Goal: Information Seeking & Learning: Check status

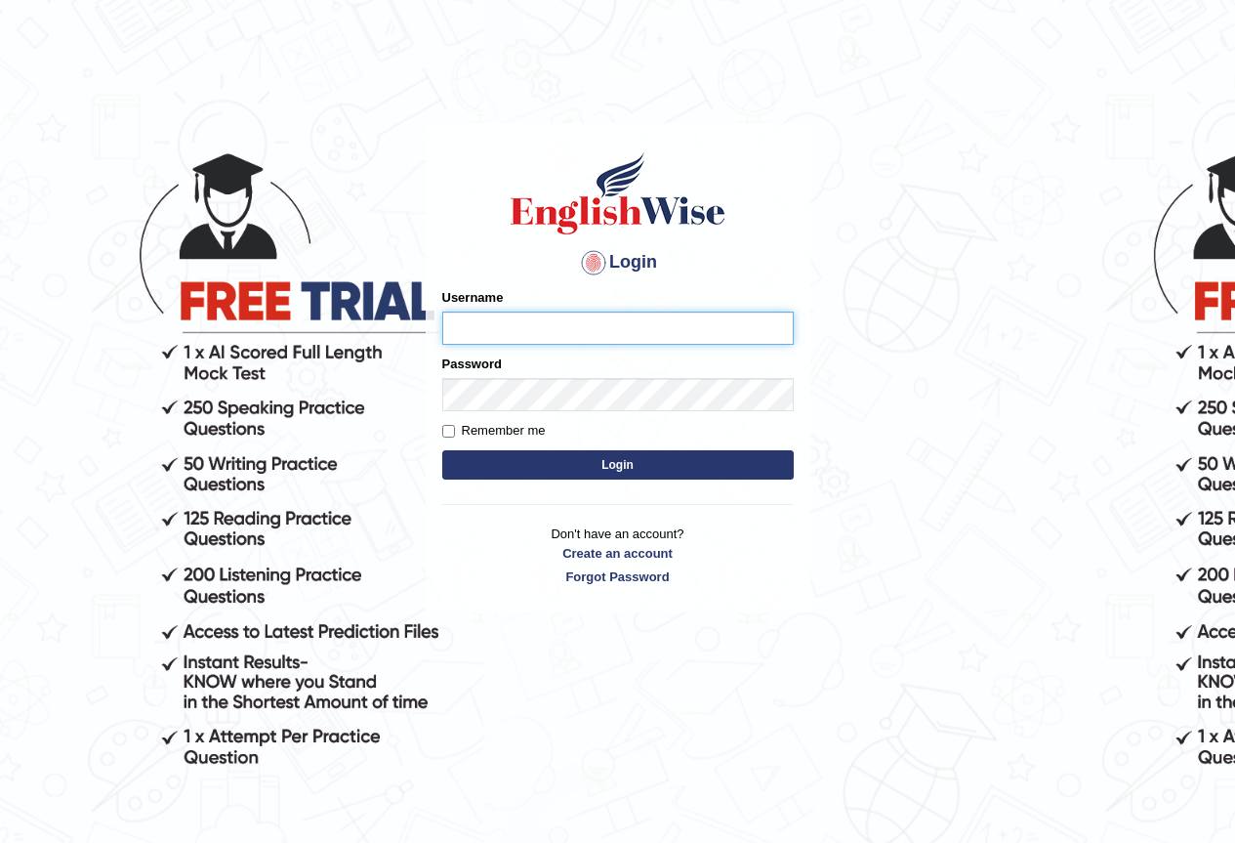
click at [539, 322] on input "Username" at bounding box center [618, 328] width 352 height 33
click at [577, 326] on input "Username" at bounding box center [618, 328] width 352 height 33
type input "pritima_nk"
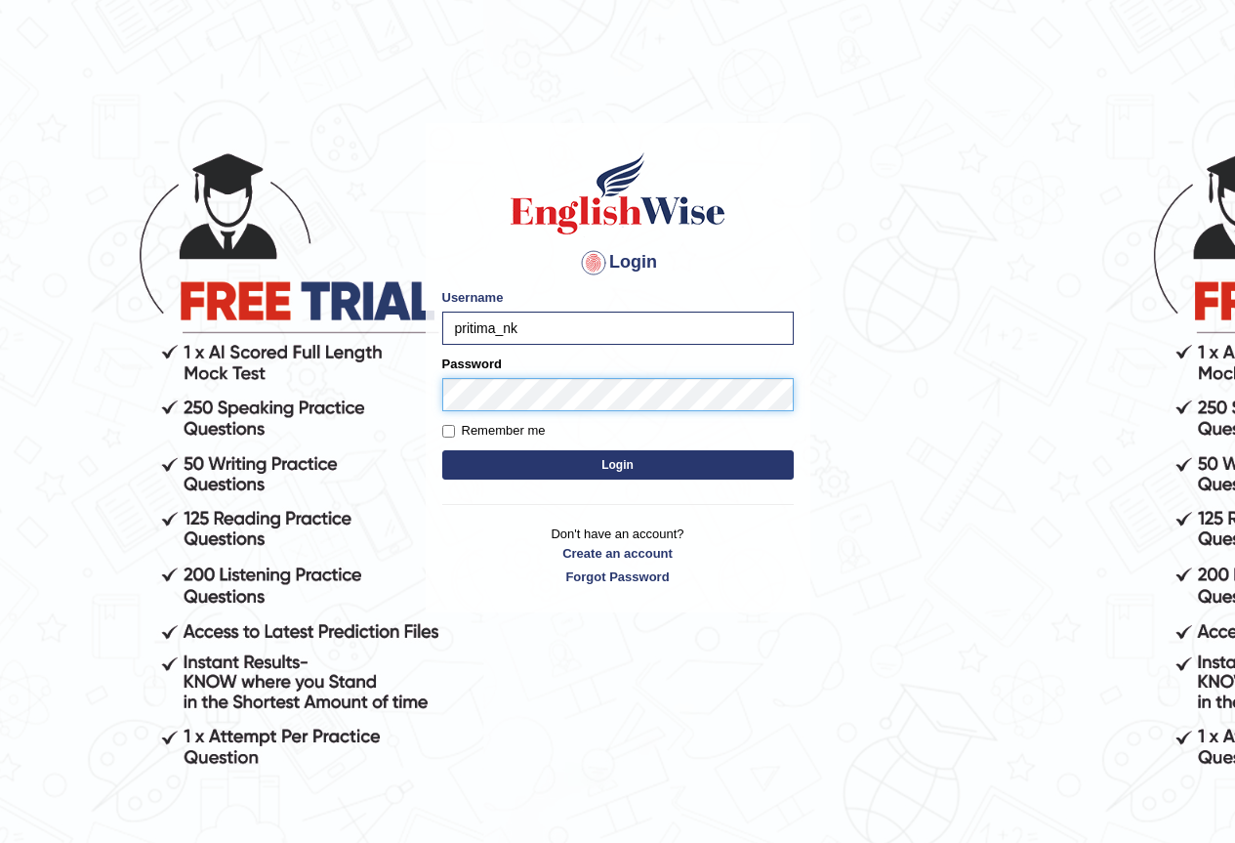
click at [442, 450] on button "Login" at bounding box center [618, 464] width 352 height 29
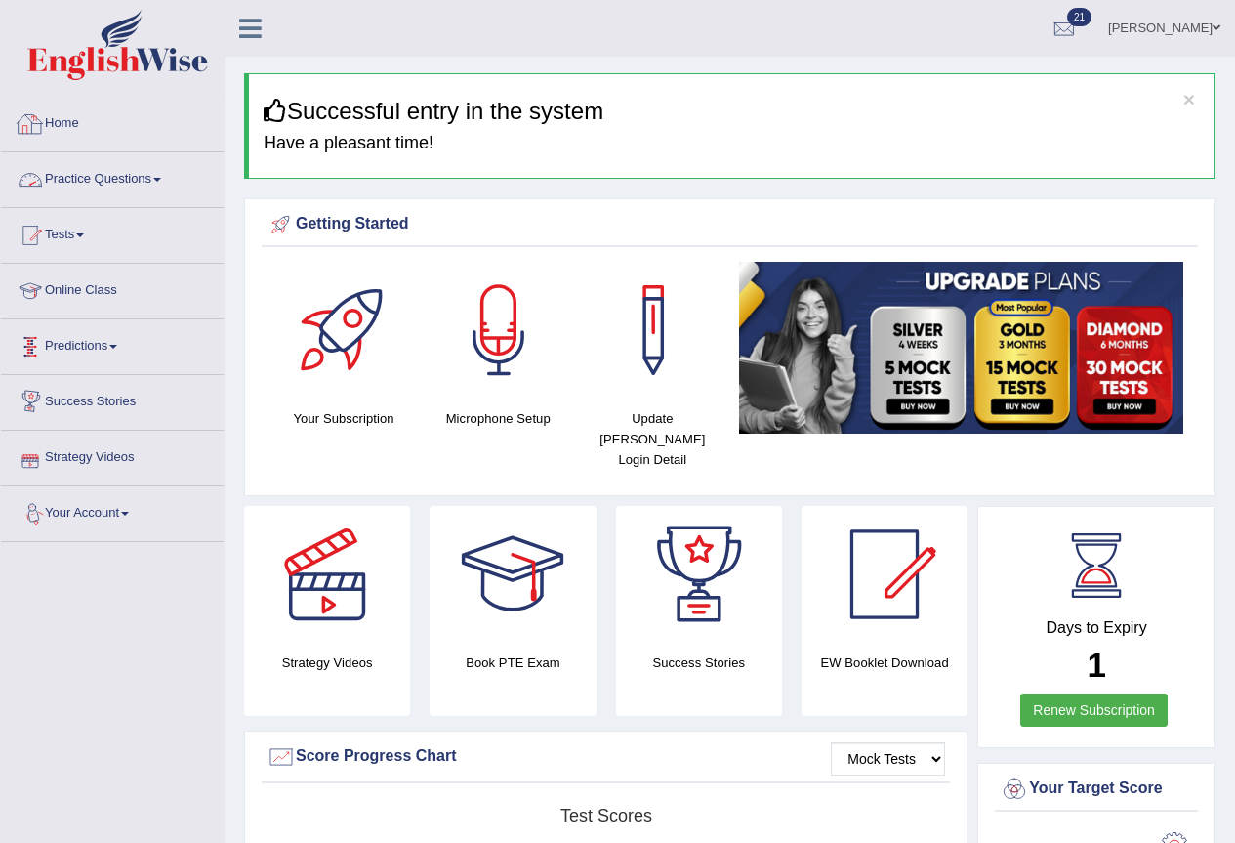
click at [81, 183] on link "Practice Questions" at bounding box center [112, 176] width 223 height 49
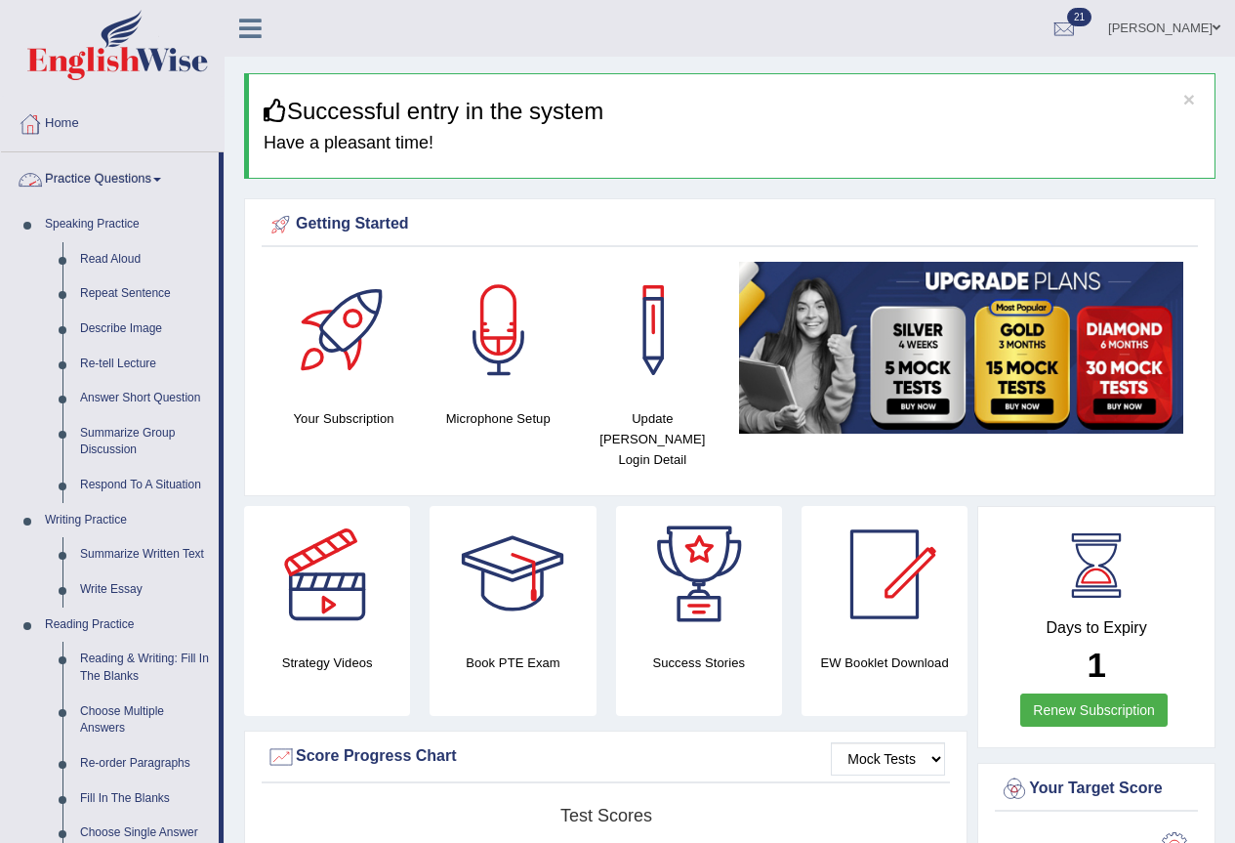
click at [121, 184] on link "Practice Questions" at bounding box center [110, 176] width 218 height 49
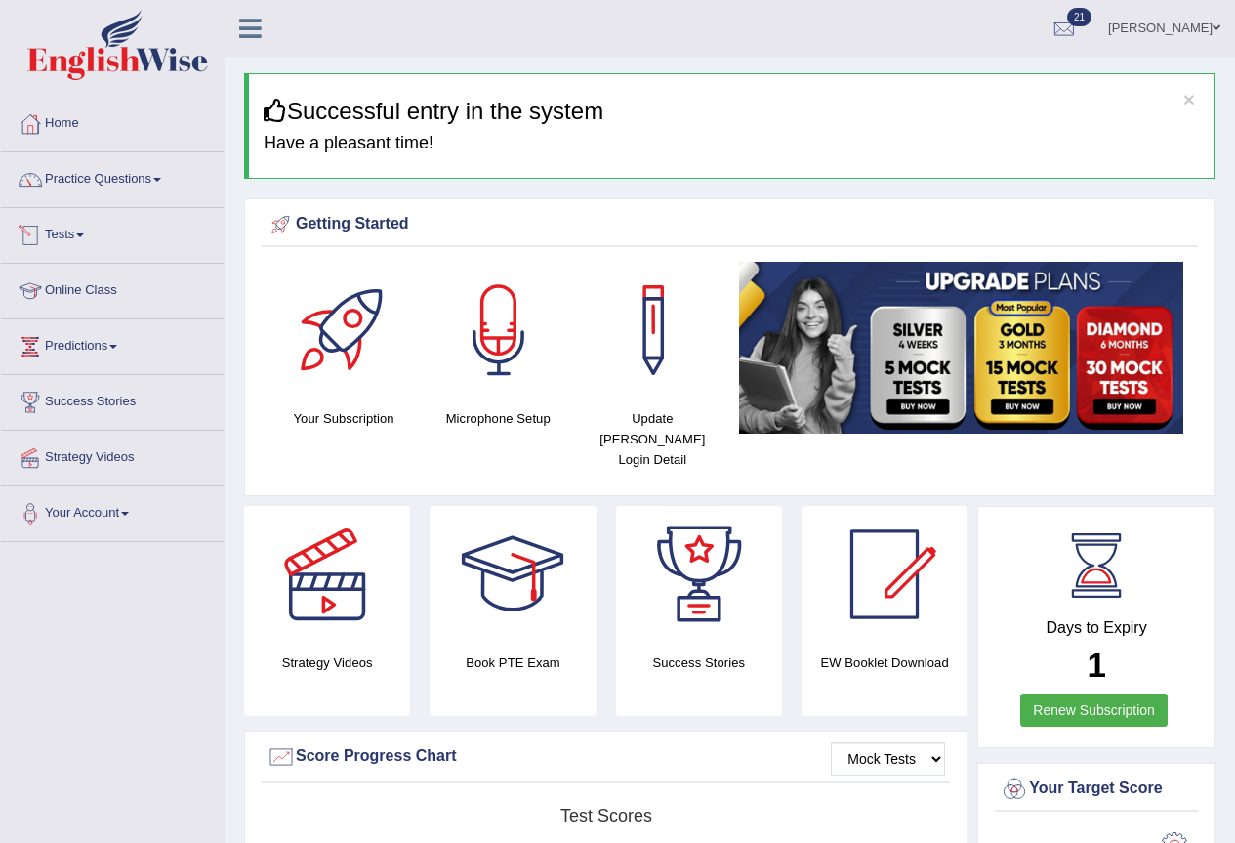
click at [79, 241] on link "Tests" at bounding box center [112, 232] width 223 height 49
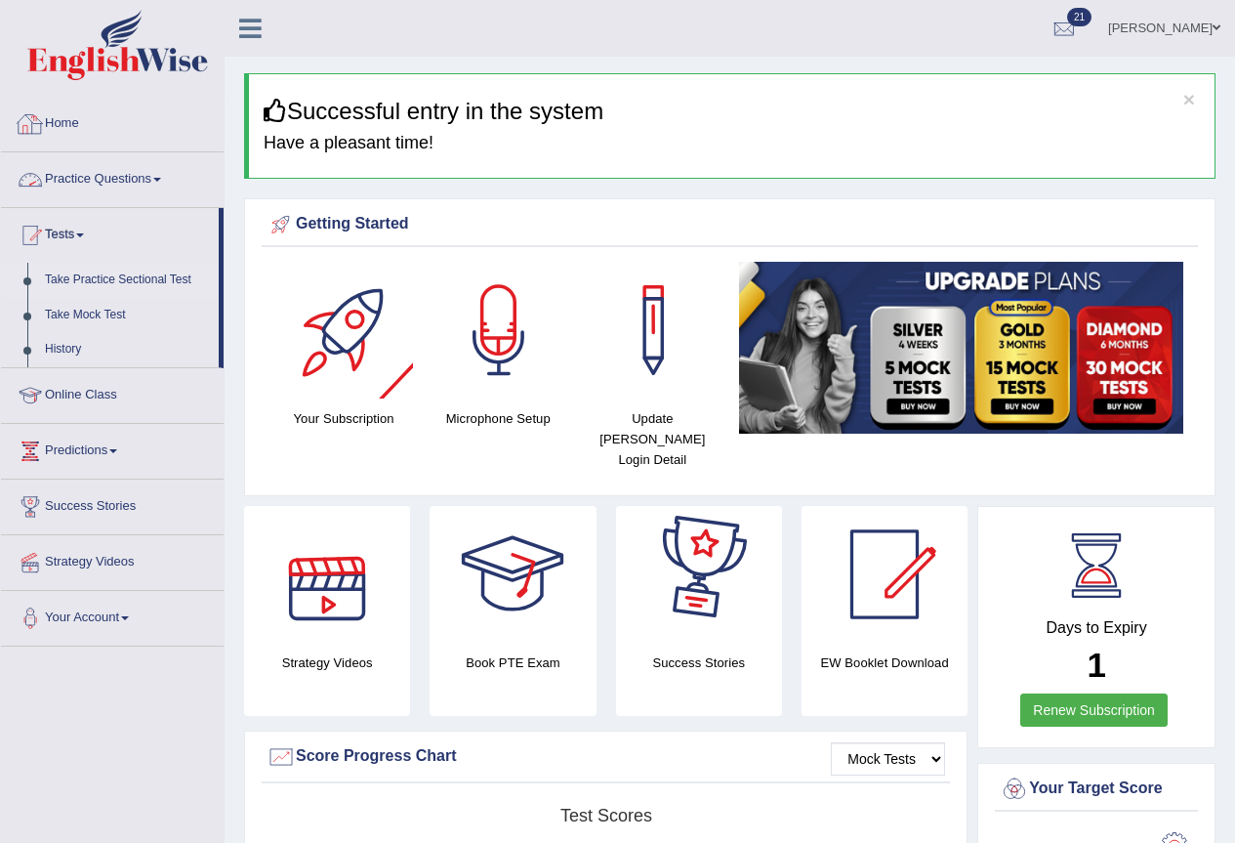
click at [157, 279] on link "Take Practice Sectional Test" at bounding box center [127, 280] width 183 height 35
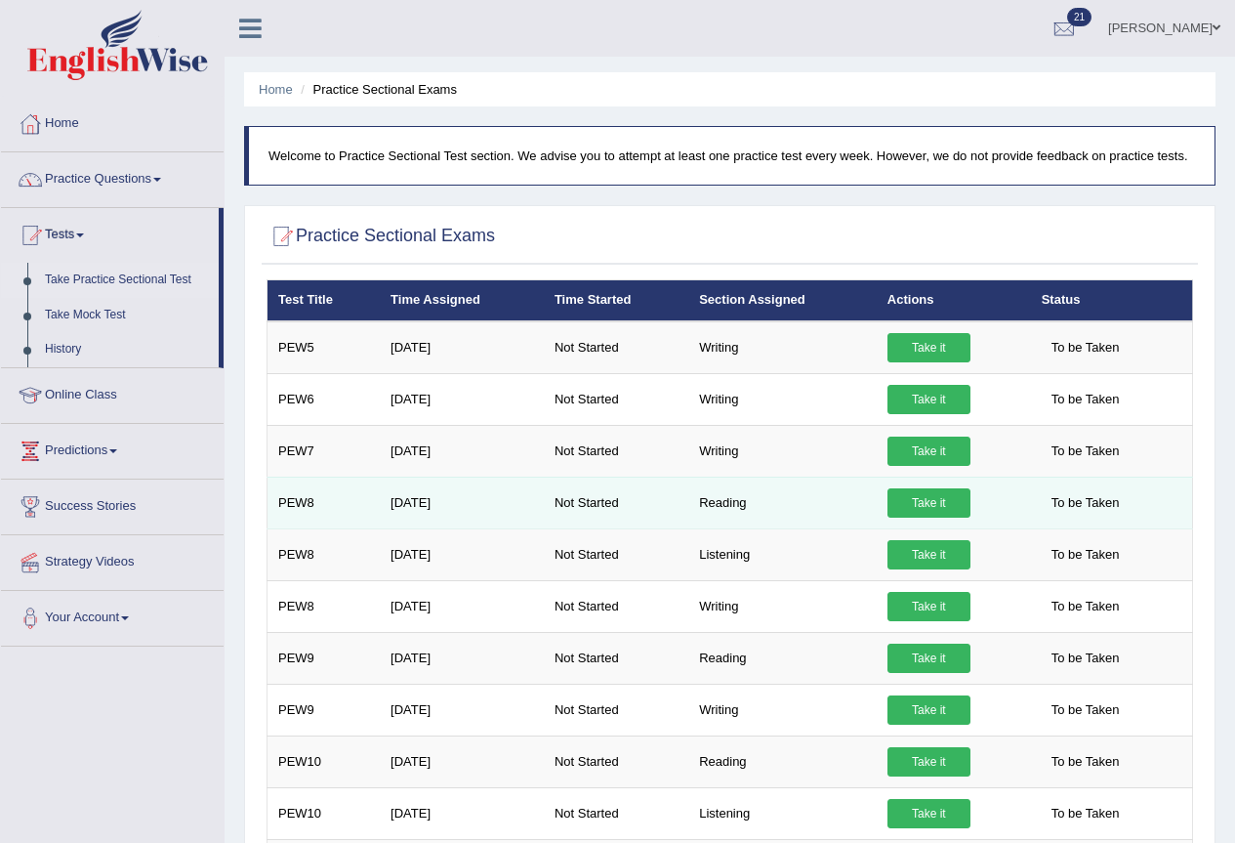
click at [941, 494] on link "Take it" at bounding box center [929, 502] width 83 height 29
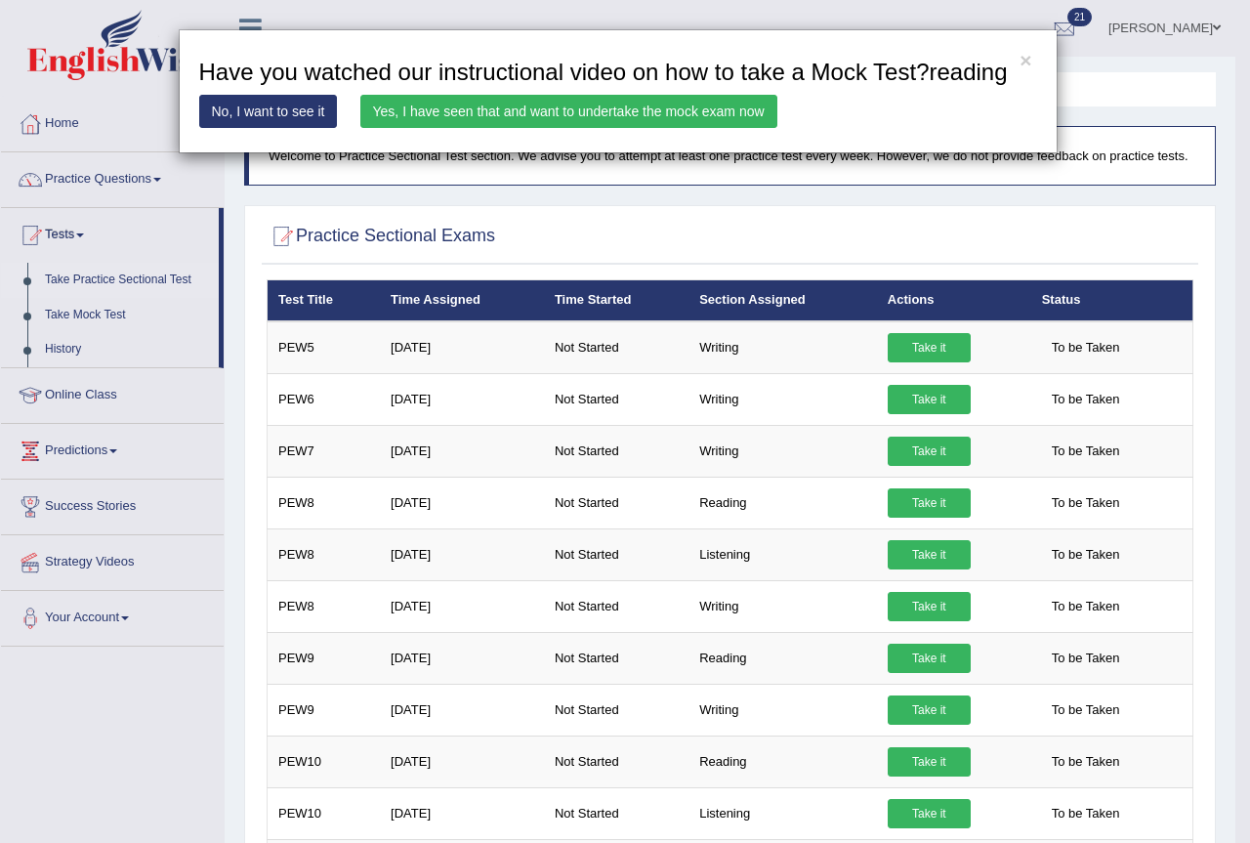
click at [602, 110] on link "Yes, I have seen that and want to undertake the mock exam now" at bounding box center [568, 111] width 417 height 33
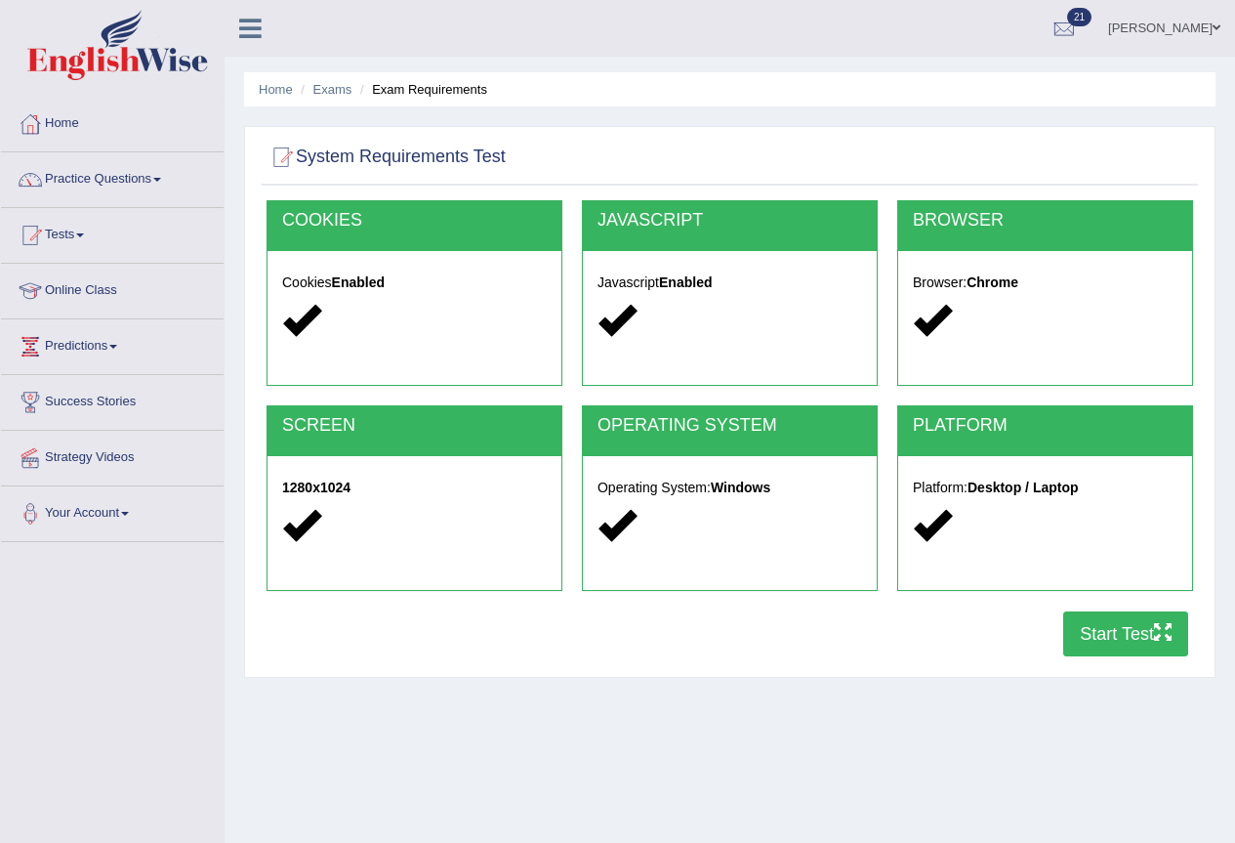
scroll to position [183, 0]
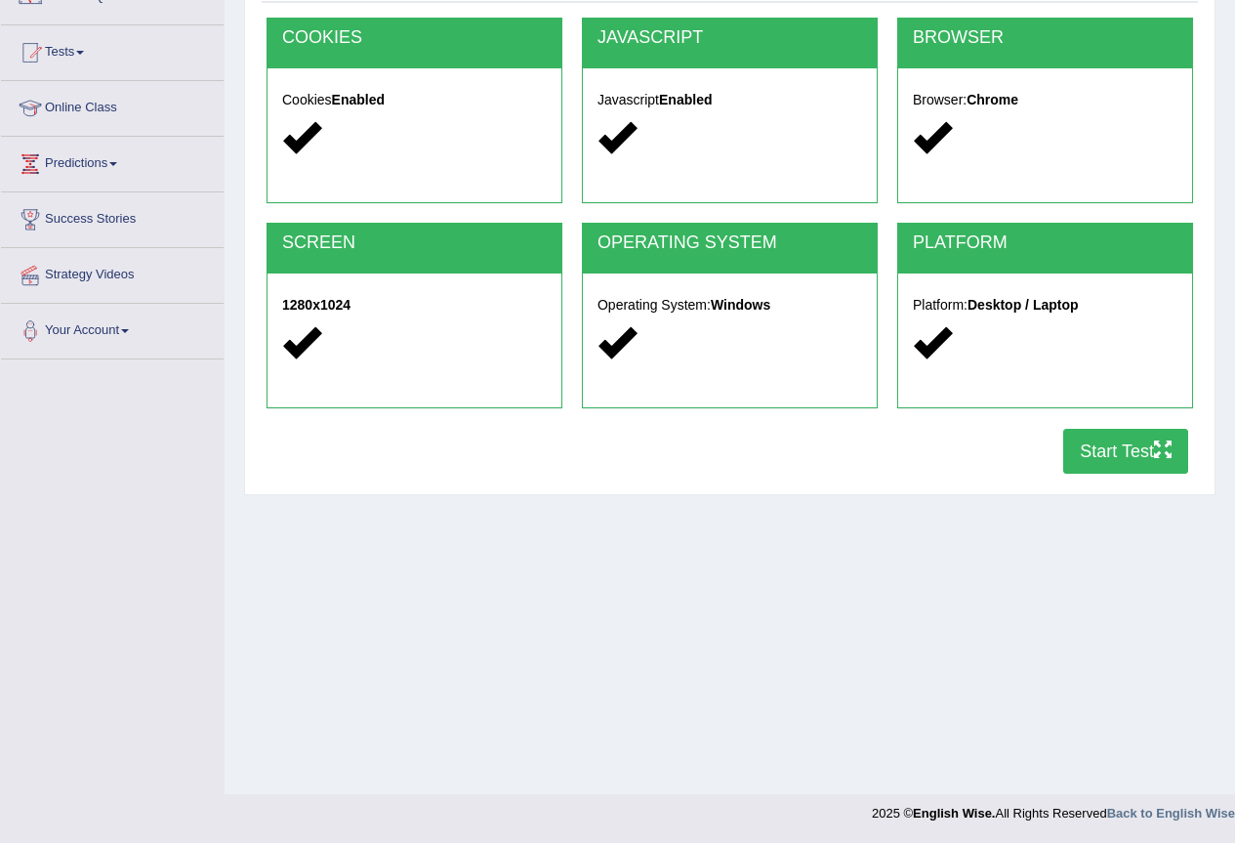
click at [1105, 456] on button "Start Test" at bounding box center [1126, 451] width 125 height 45
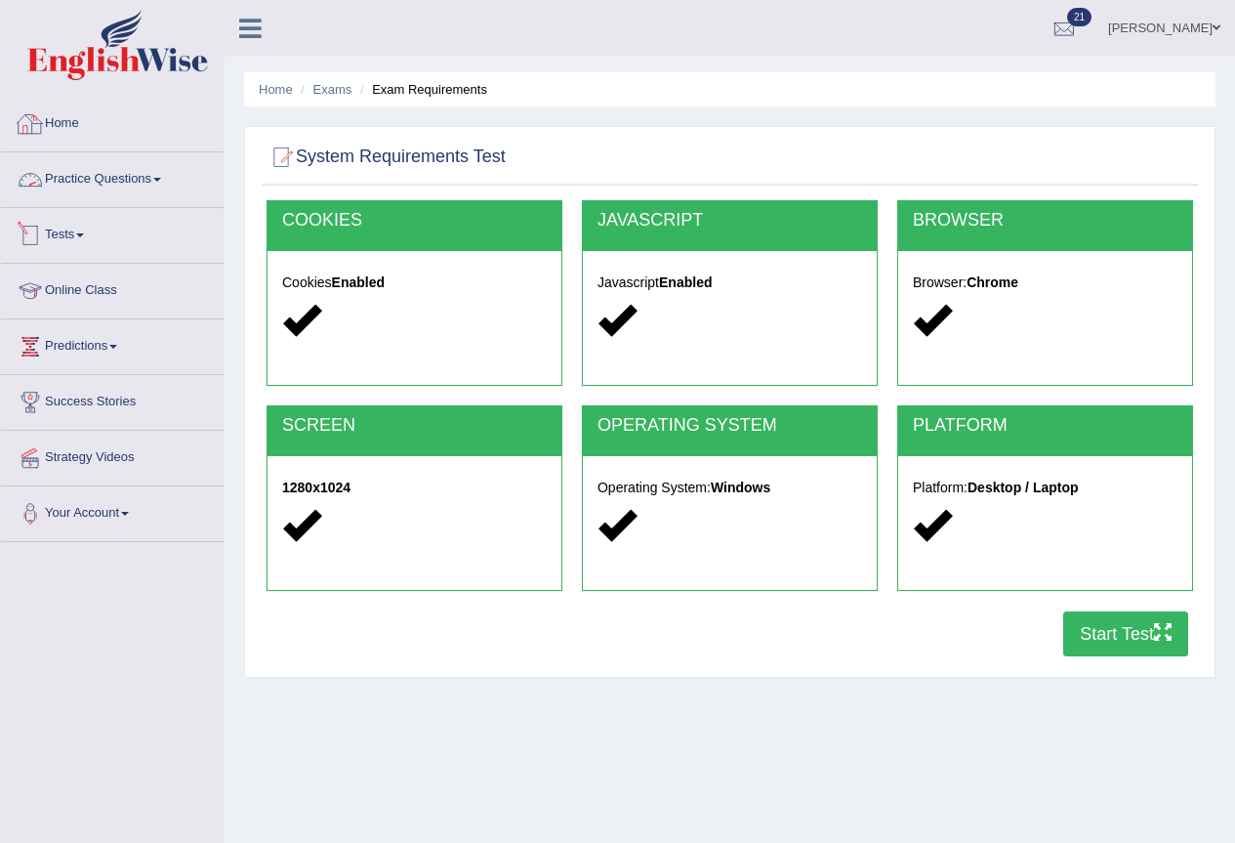
click at [74, 176] on link "Practice Questions" at bounding box center [112, 176] width 223 height 49
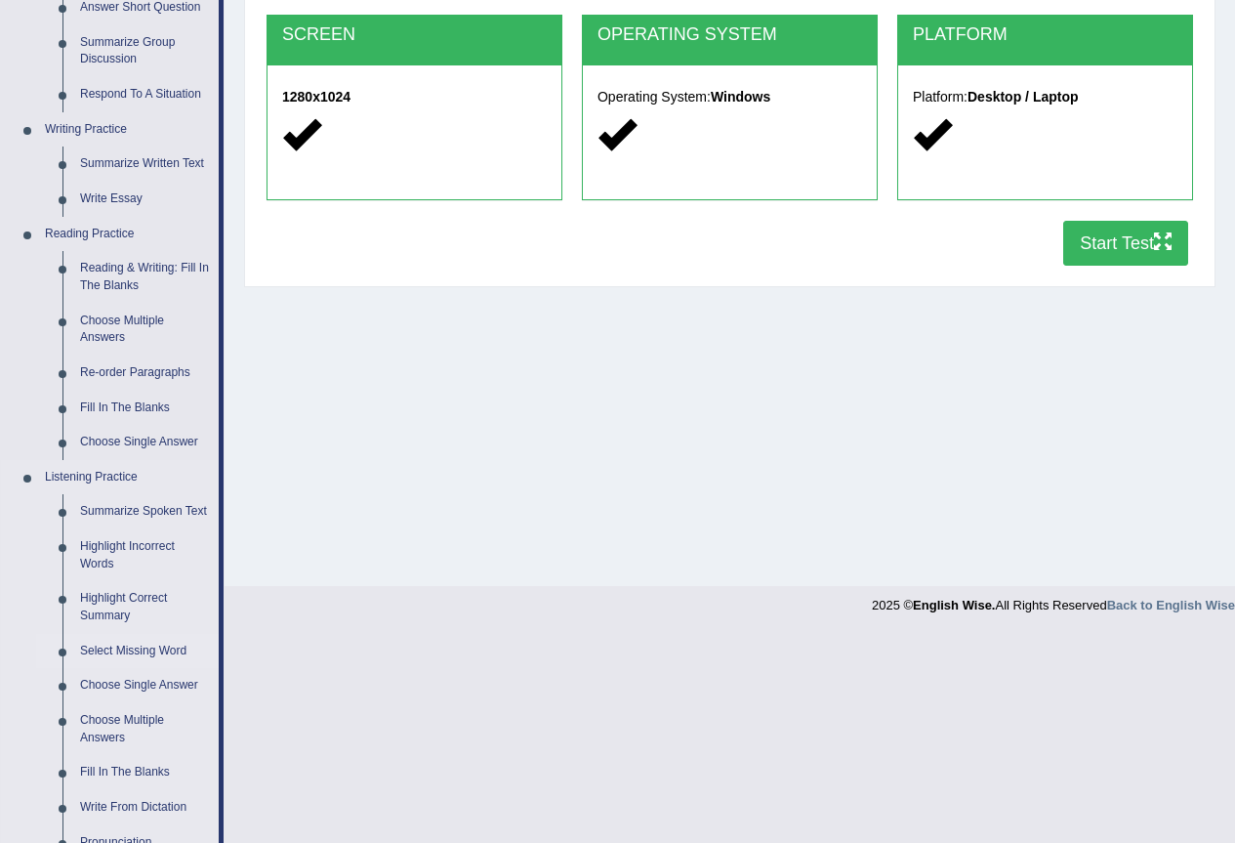
scroll to position [684, 0]
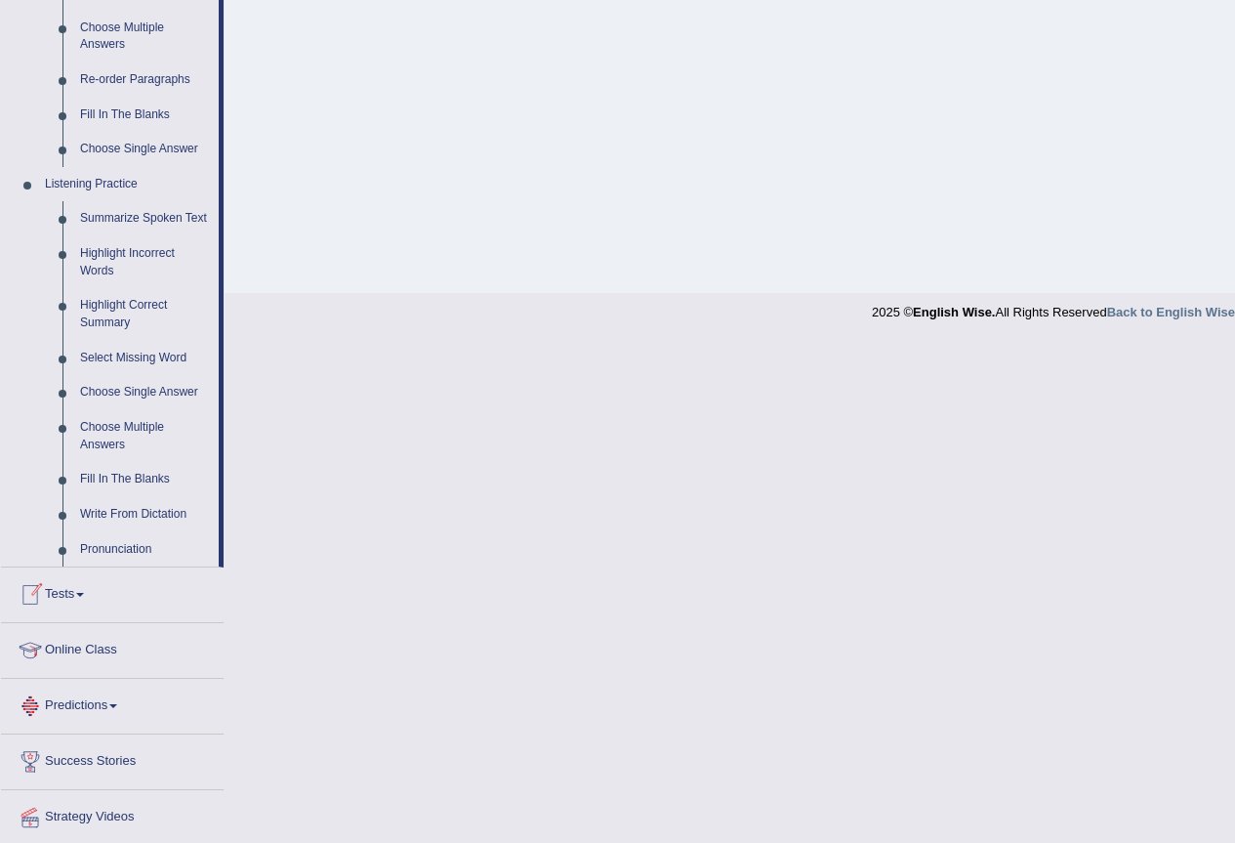
click at [73, 594] on link "Tests" at bounding box center [112, 591] width 223 height 49
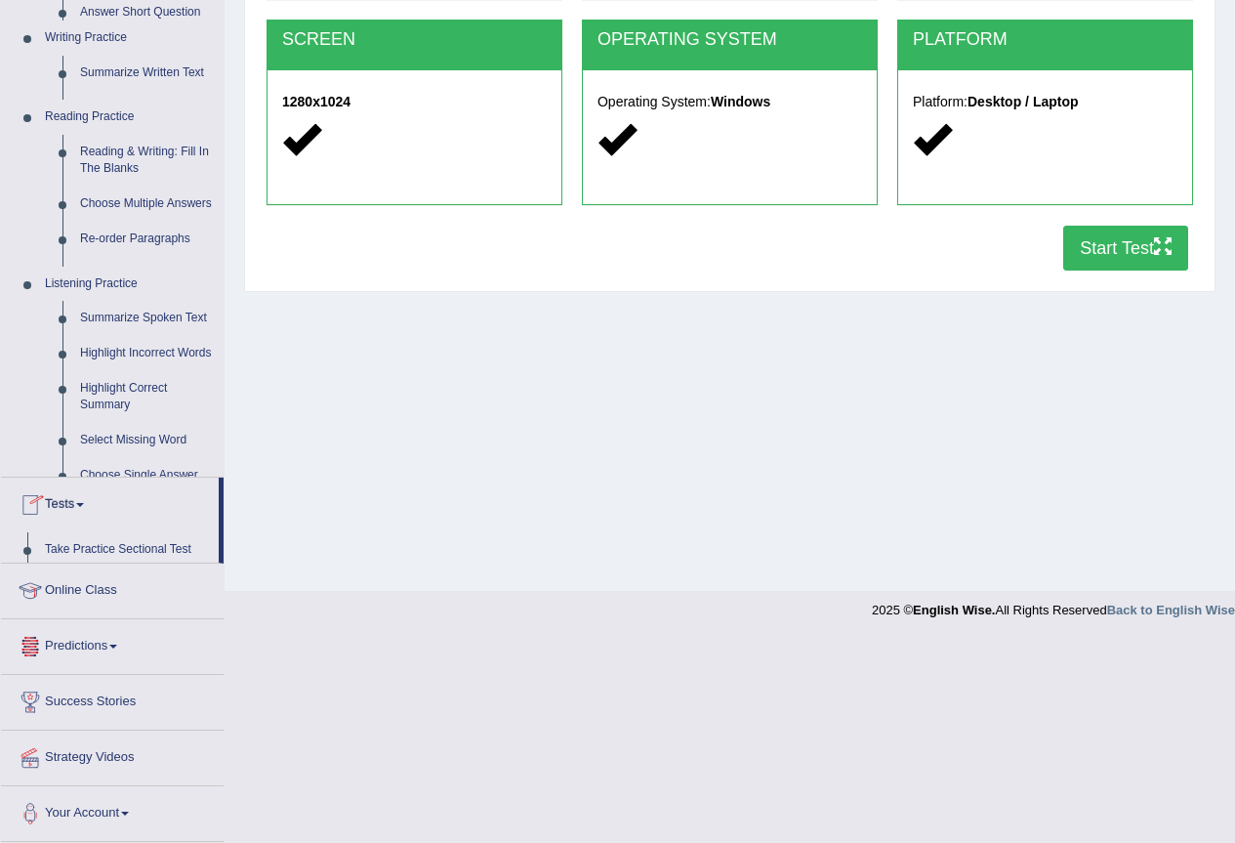
scroll to position [183, 0]
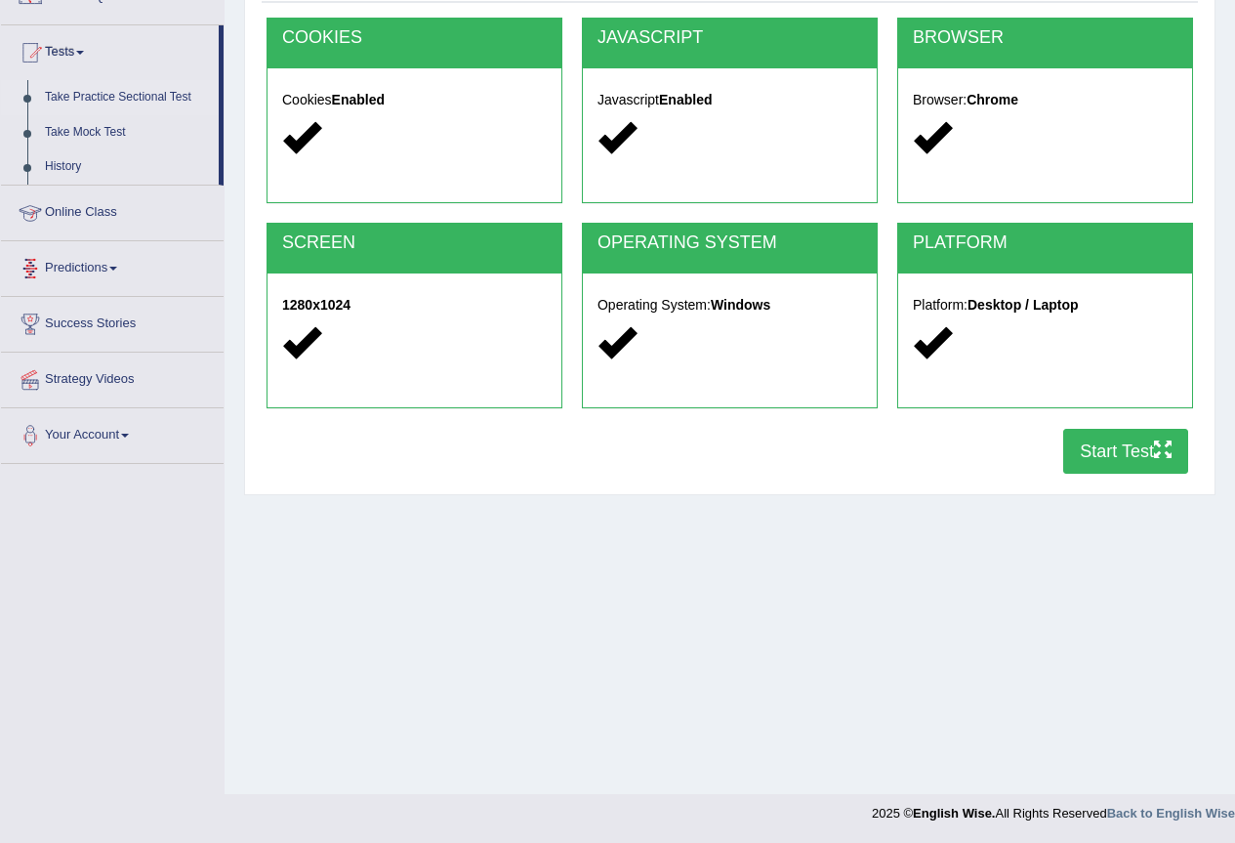
click at [163, 84] on link "Take Practice Sectional Test" at bounding box center [127, 97] width 183 height 35
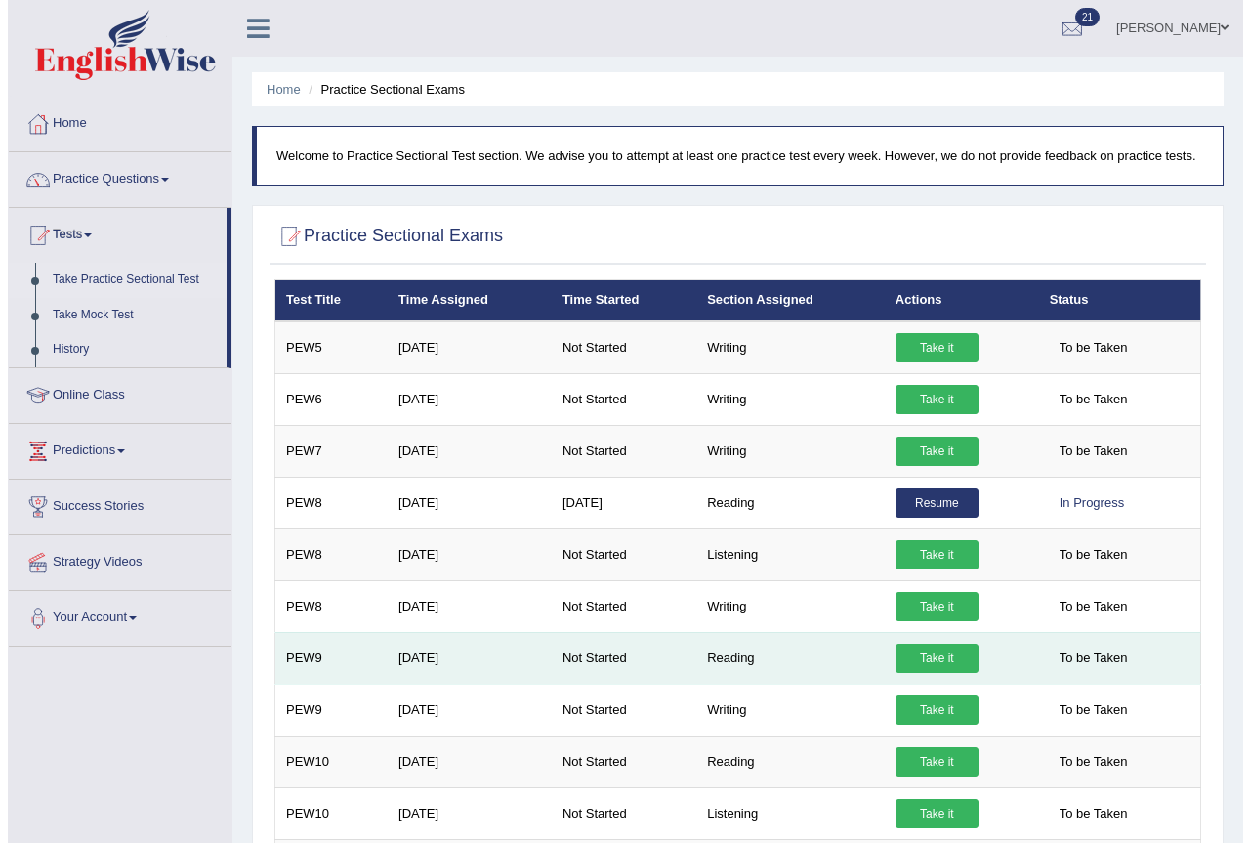
scroll to position [98, 0]
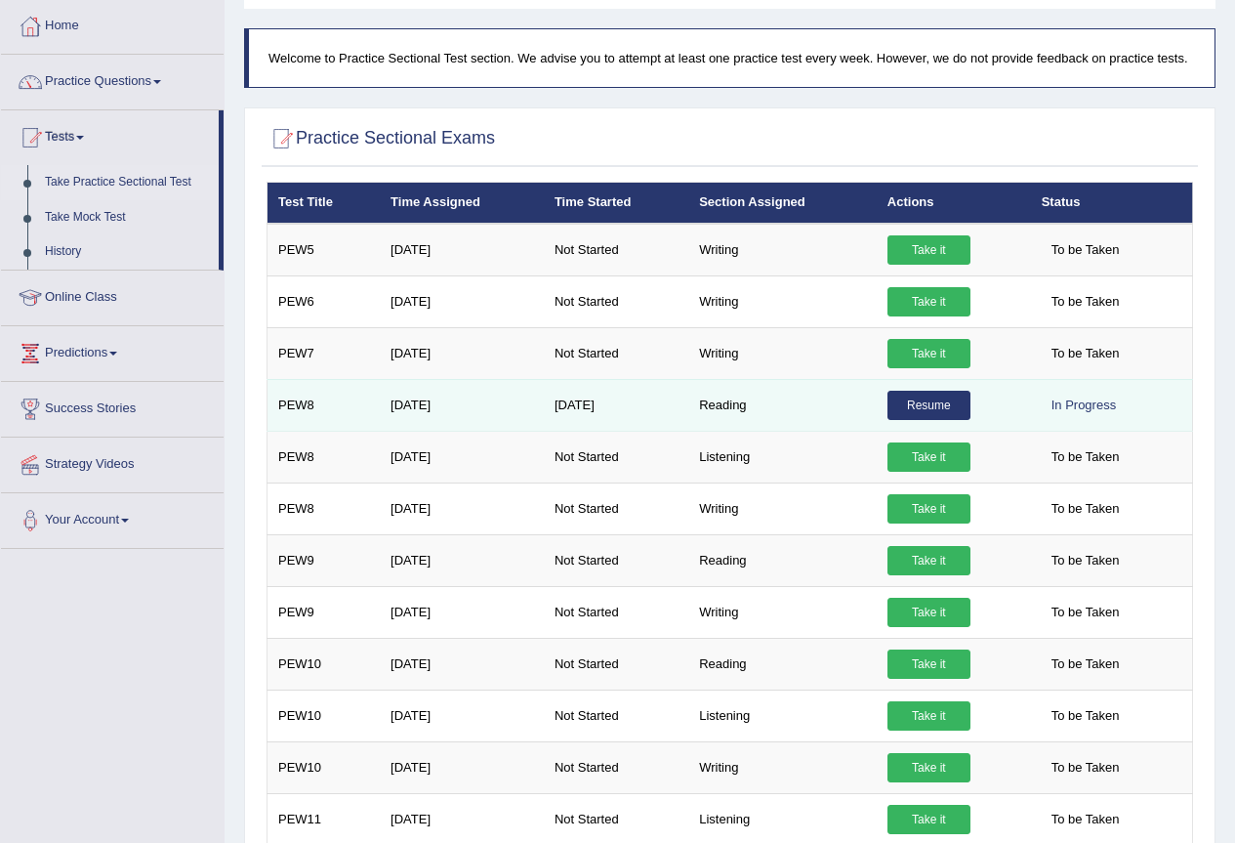
click at [913, 410] on link "Resume" at bounding box center [929, 405] width 83 height 29
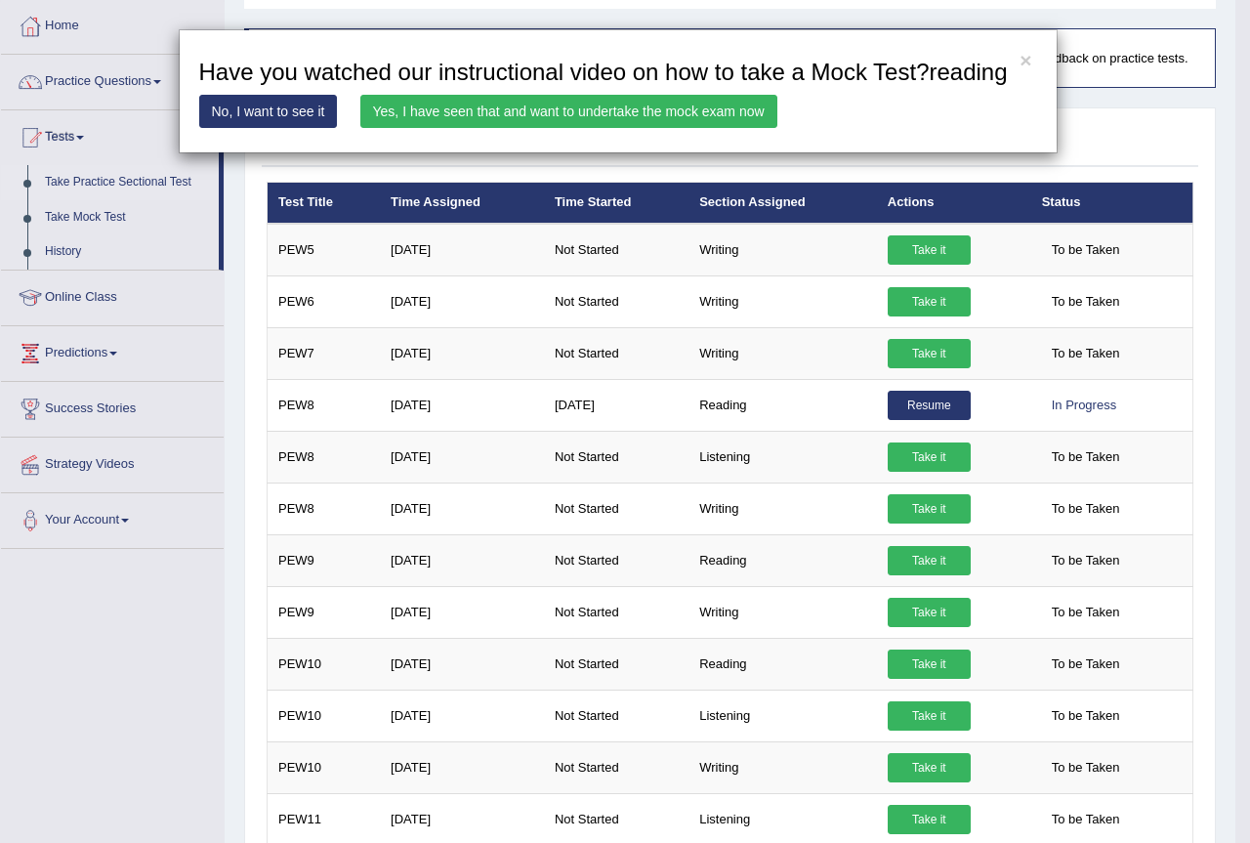
click at [628, 108] on link "Yes, I have seen that and want to undertake the mock exam now" at bounding box center [568, 111] width 417 height 33
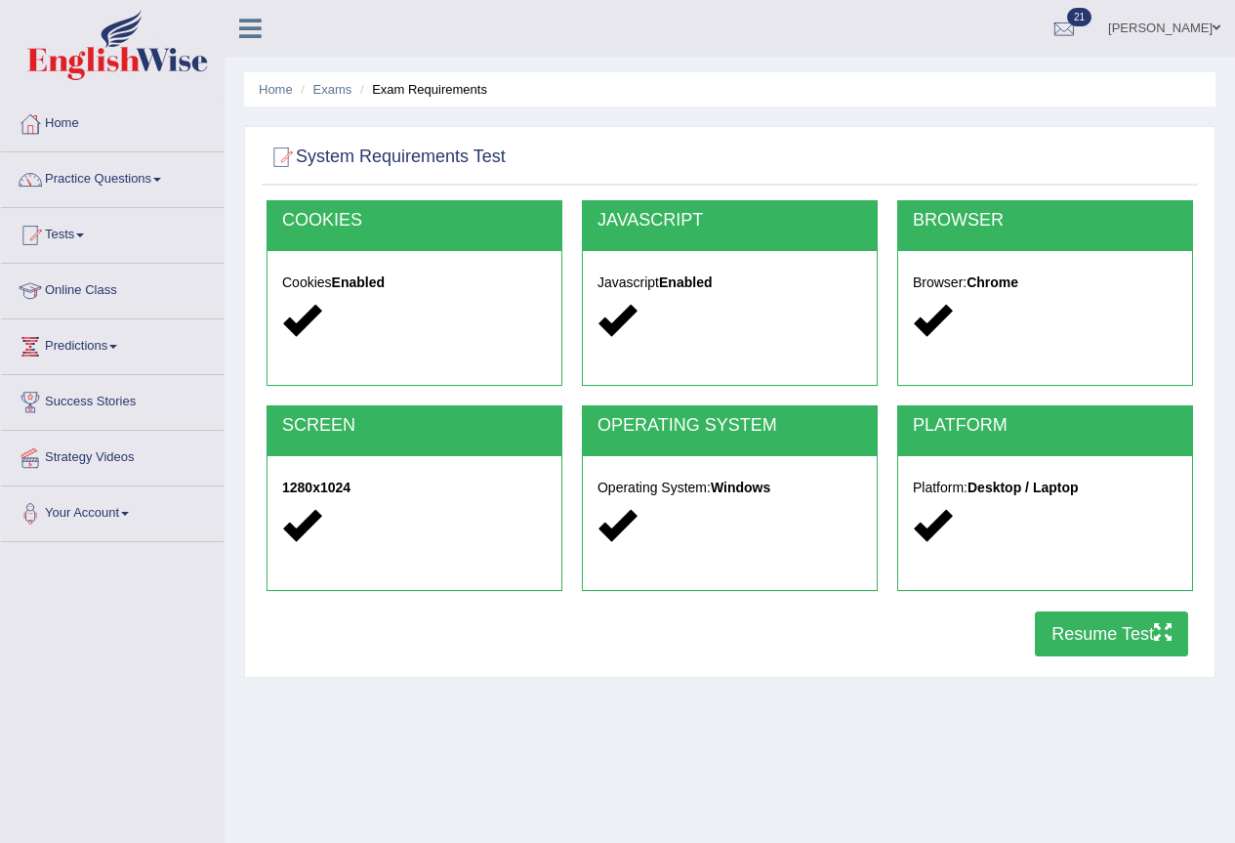
click at [1085, 627] on button "Resume Test" at bounding box center [1111, 633] width 153 height 45
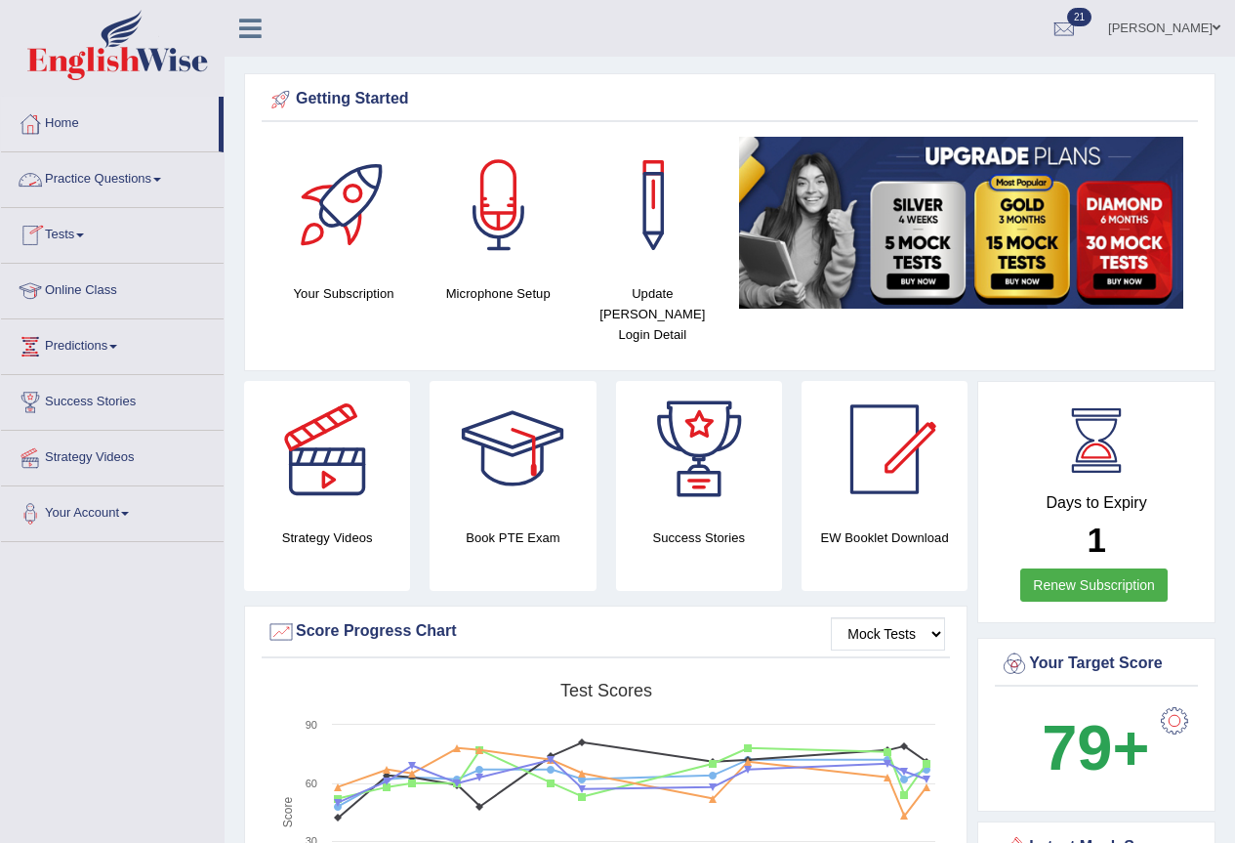
click at [88, 180] on link "Practice Questions" at bounding box center [112, 176] width 223 height 49
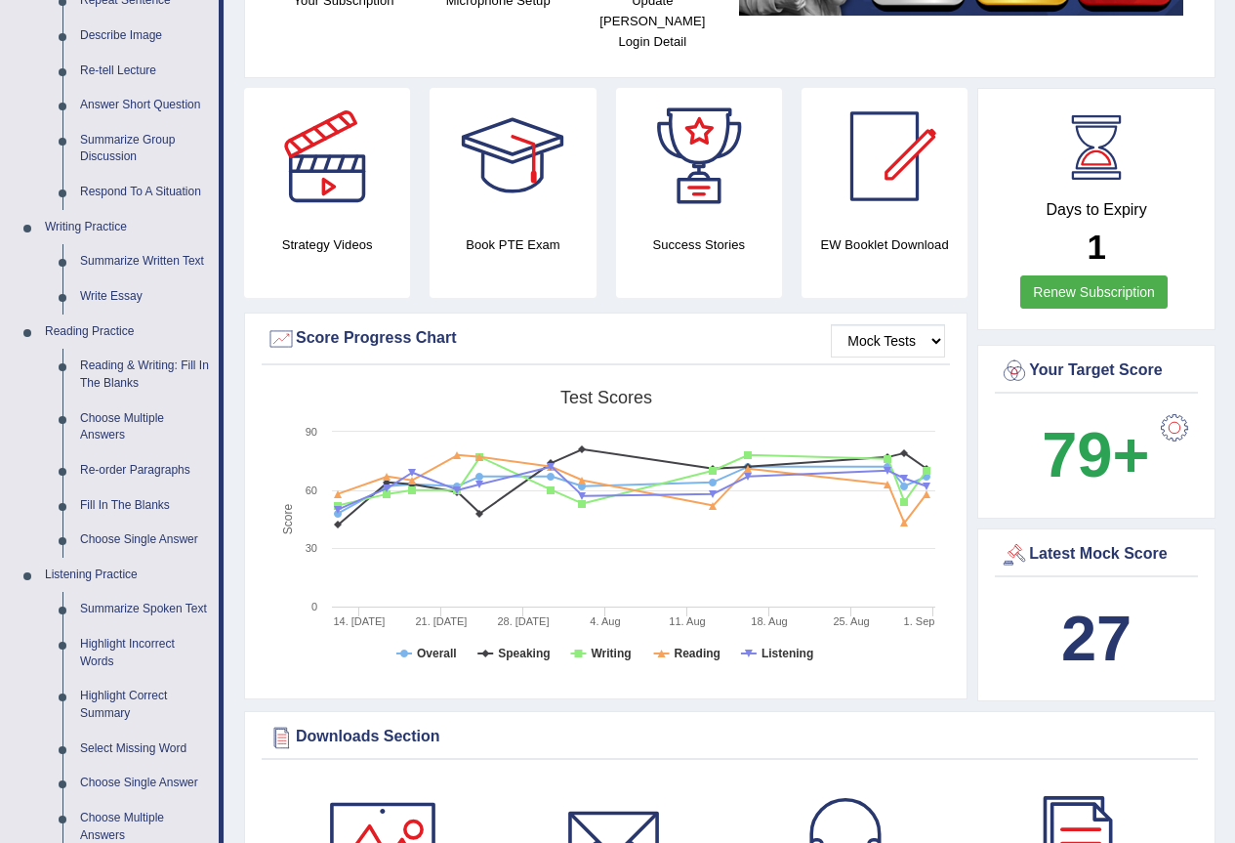
scroll to position [781, 0]
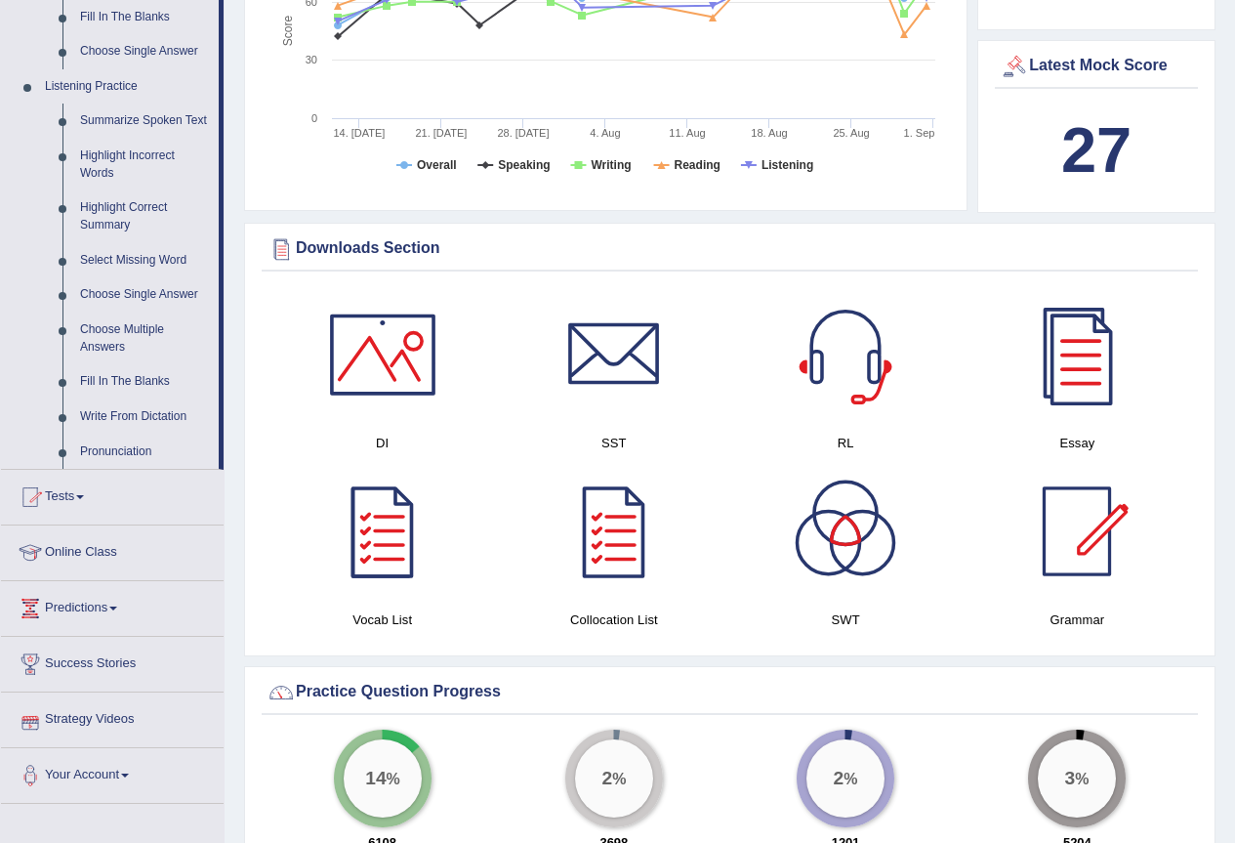
click at [57, 496] on link "Tests" at bounding box center [112, 494] width 223 height 49
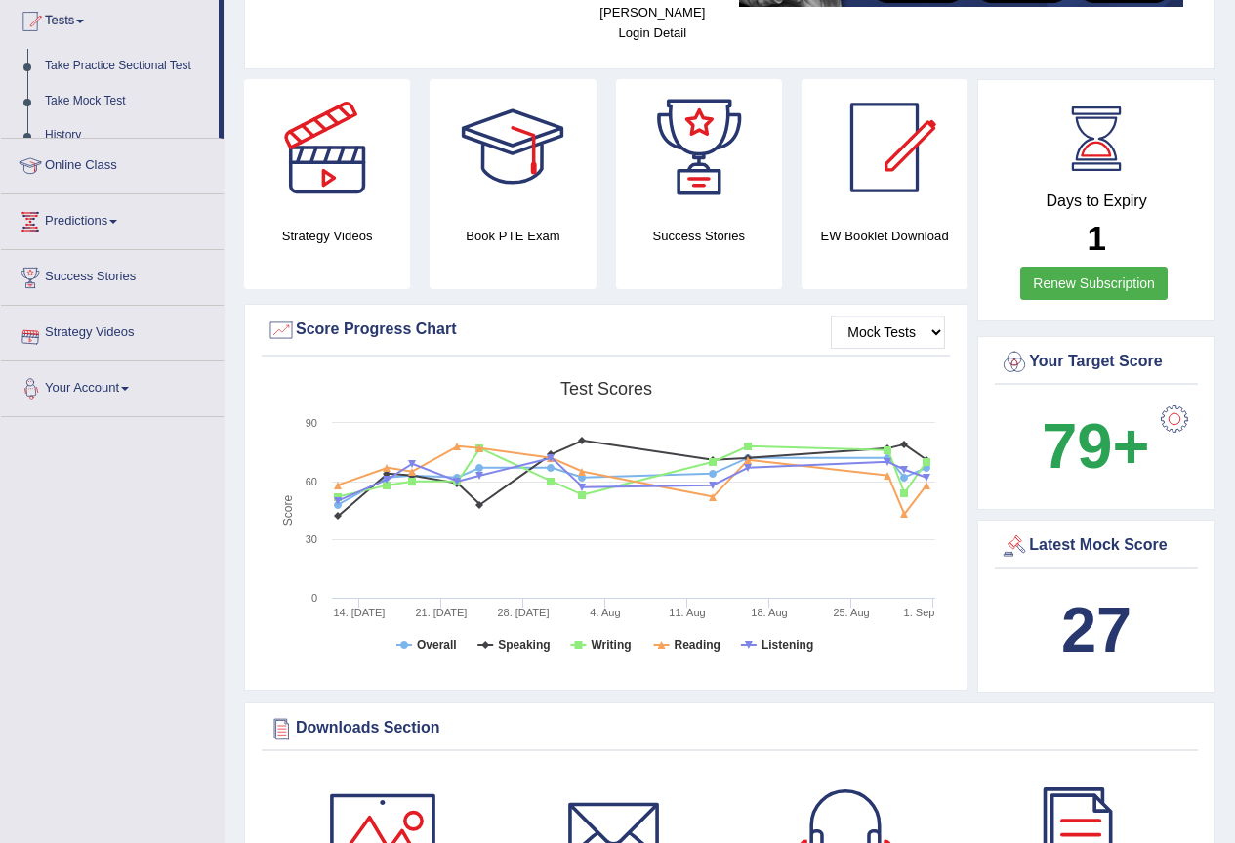
scroll to position [214, 0]
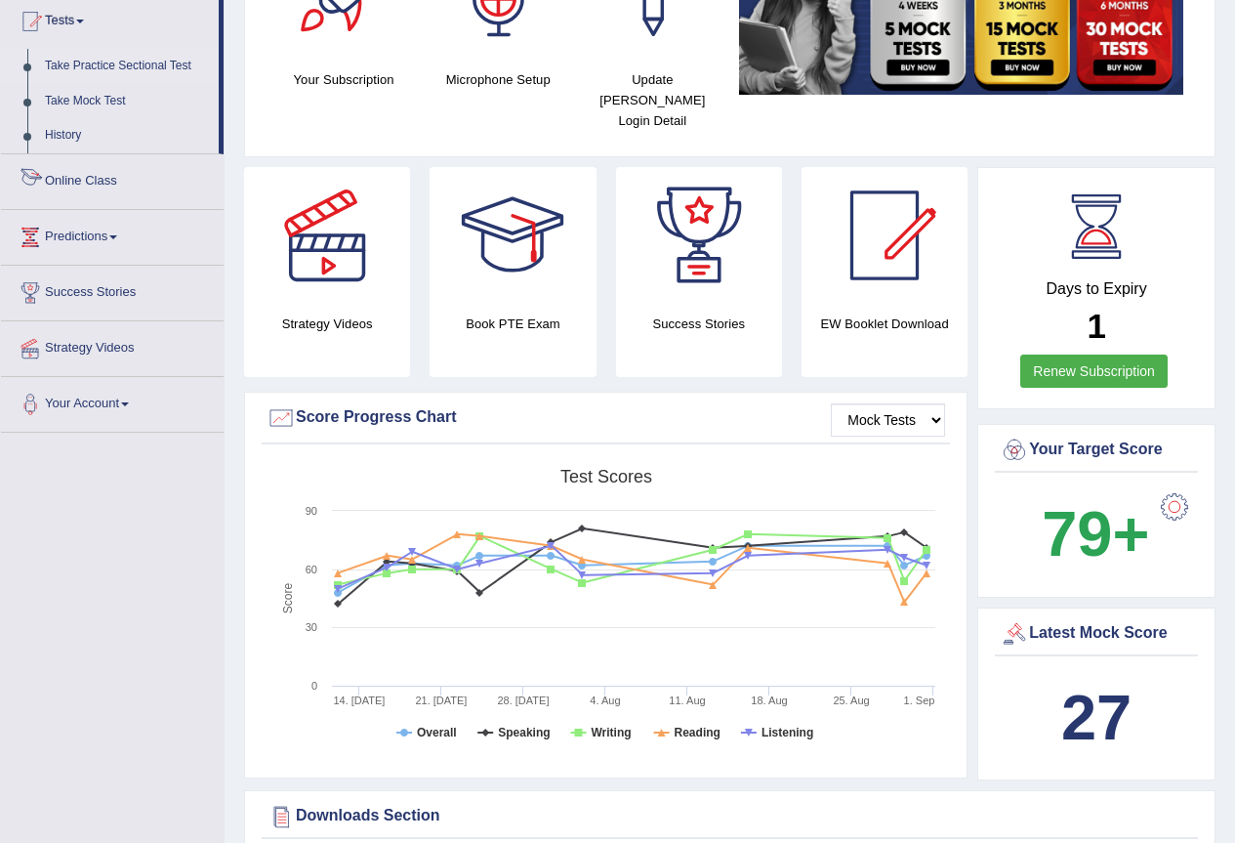
click at [159, 63] on link "Take Practice Sectional Test" at bounding box center [127, 66] width 183 height 35
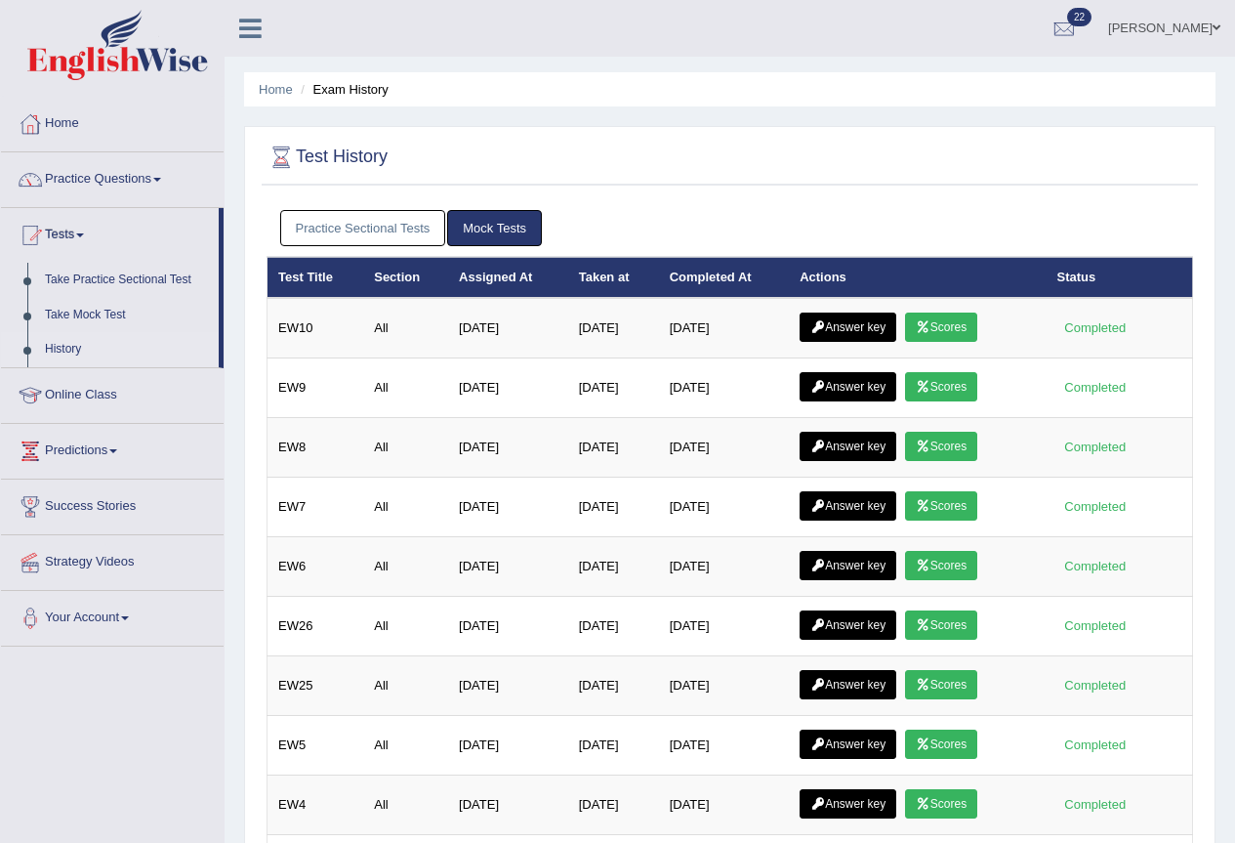
click at [357, 222] on link "Practice Sectional Tests" at bounding box center [363, 228] width 166 height 36
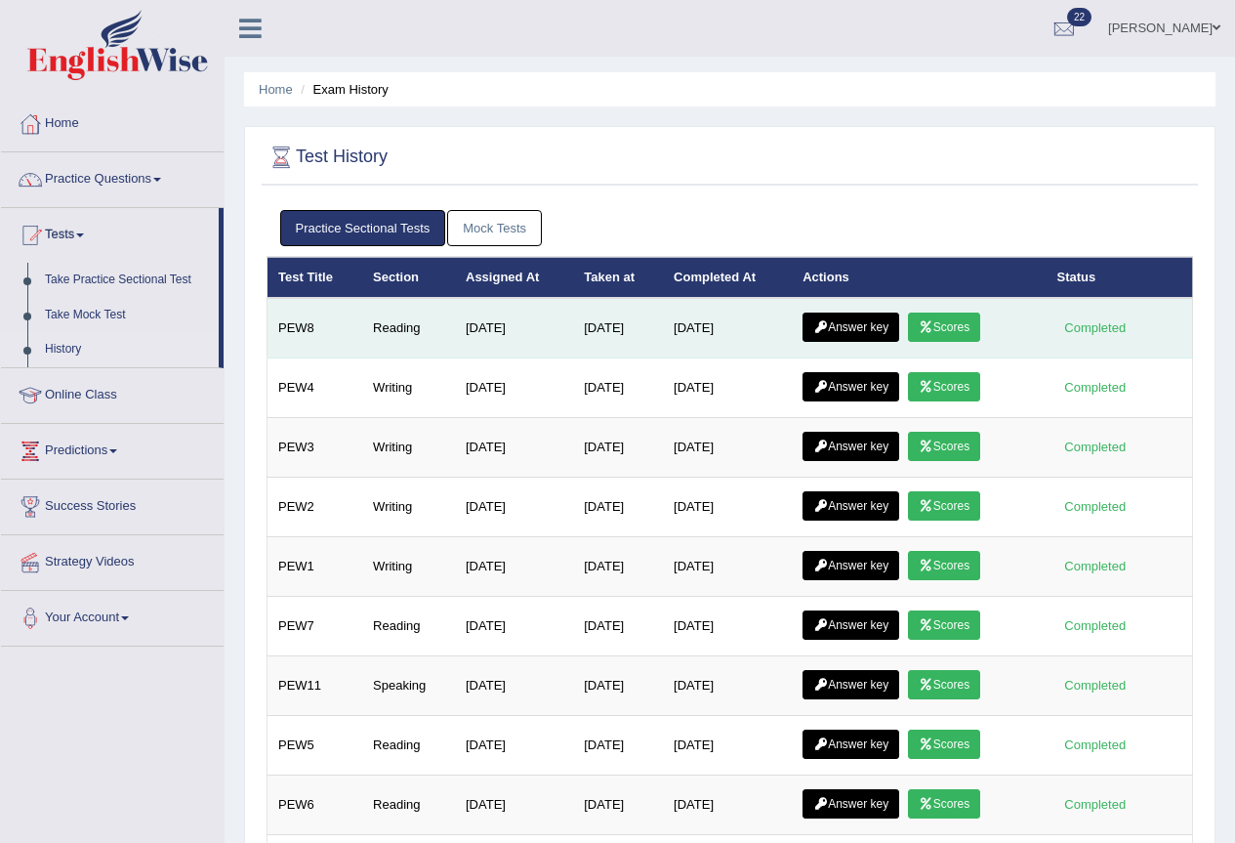
click at [837, 326] on link "Answer key" at bounding box center [851, 327] width 97 height 29
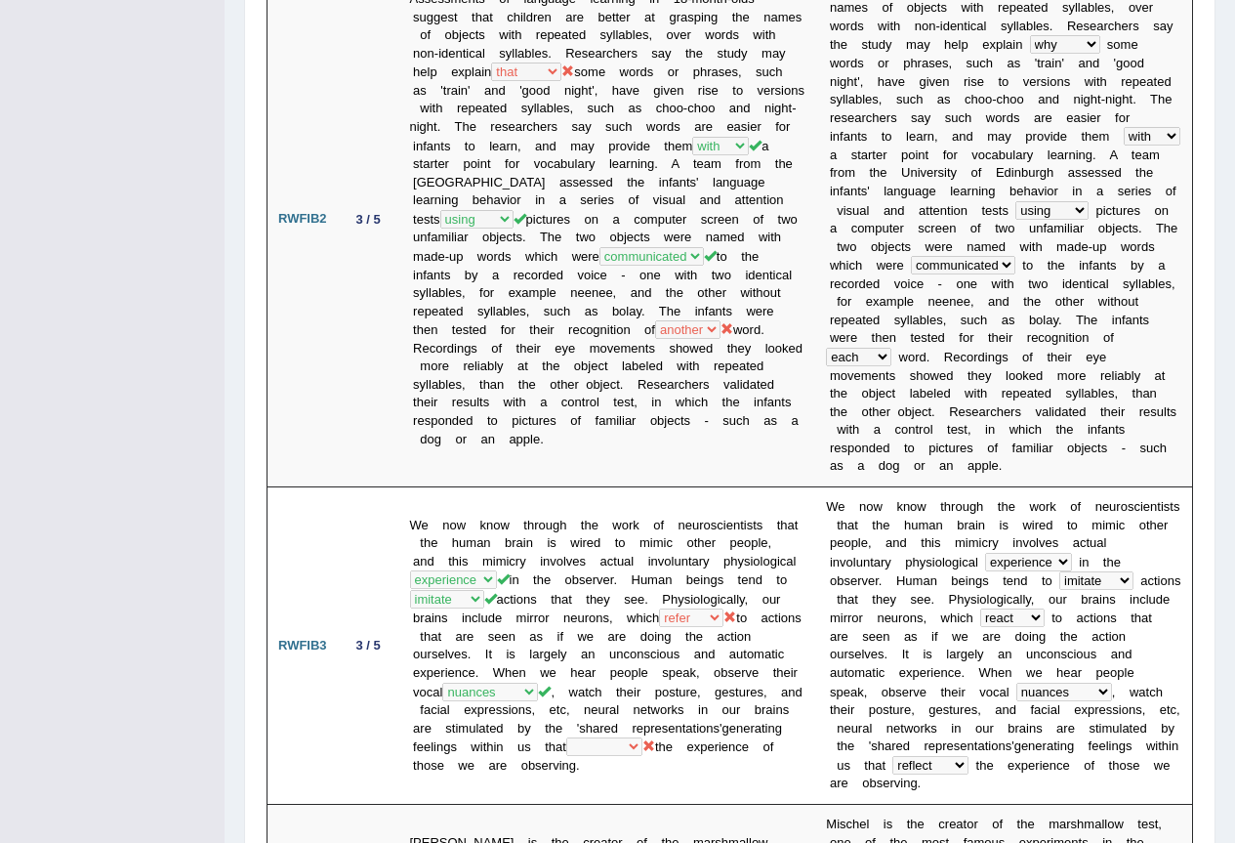
scroll to position [195, 0]
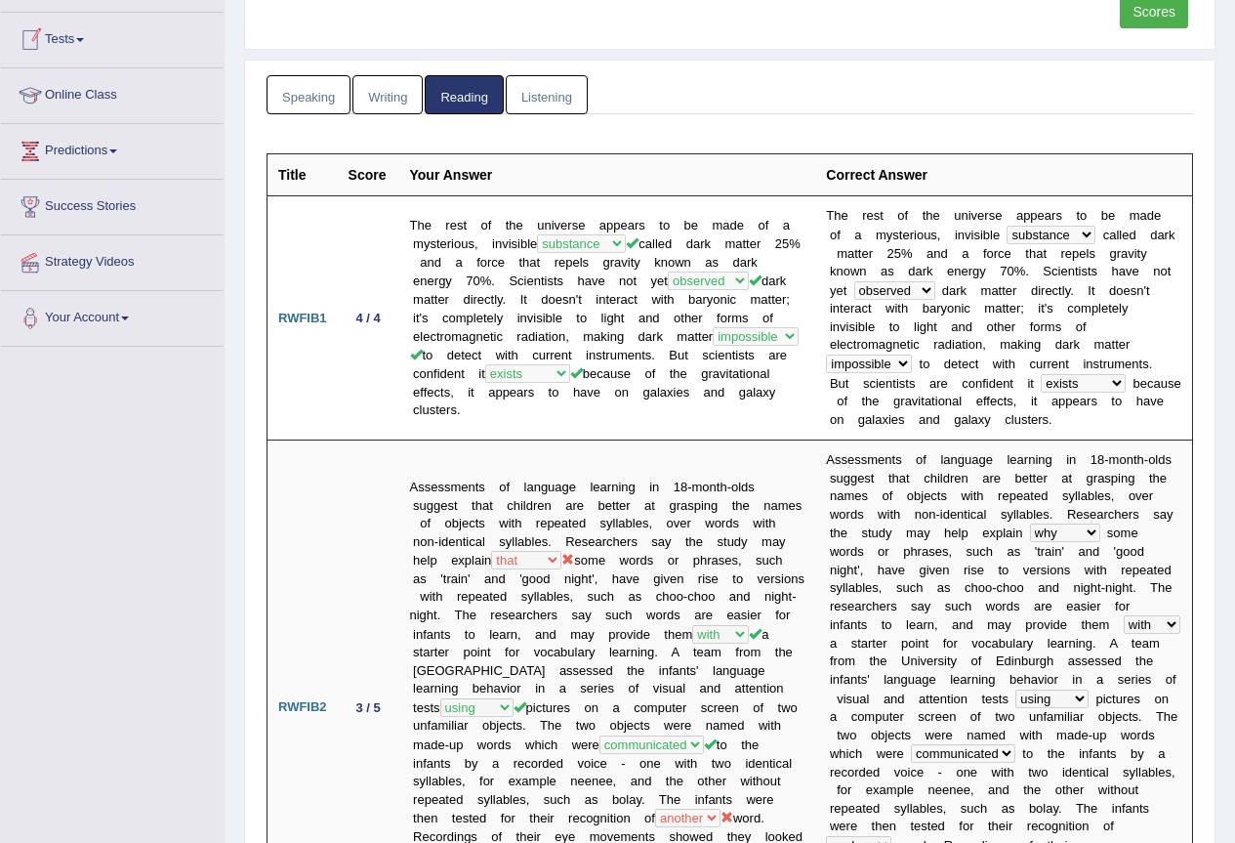
click at [1192, 16] on div "Scores" at bounding box center [1156, 14] width 73 height 38
click at [1179, 20] on link "Scores" at bounding box center [1154, 11] width 68 height 33
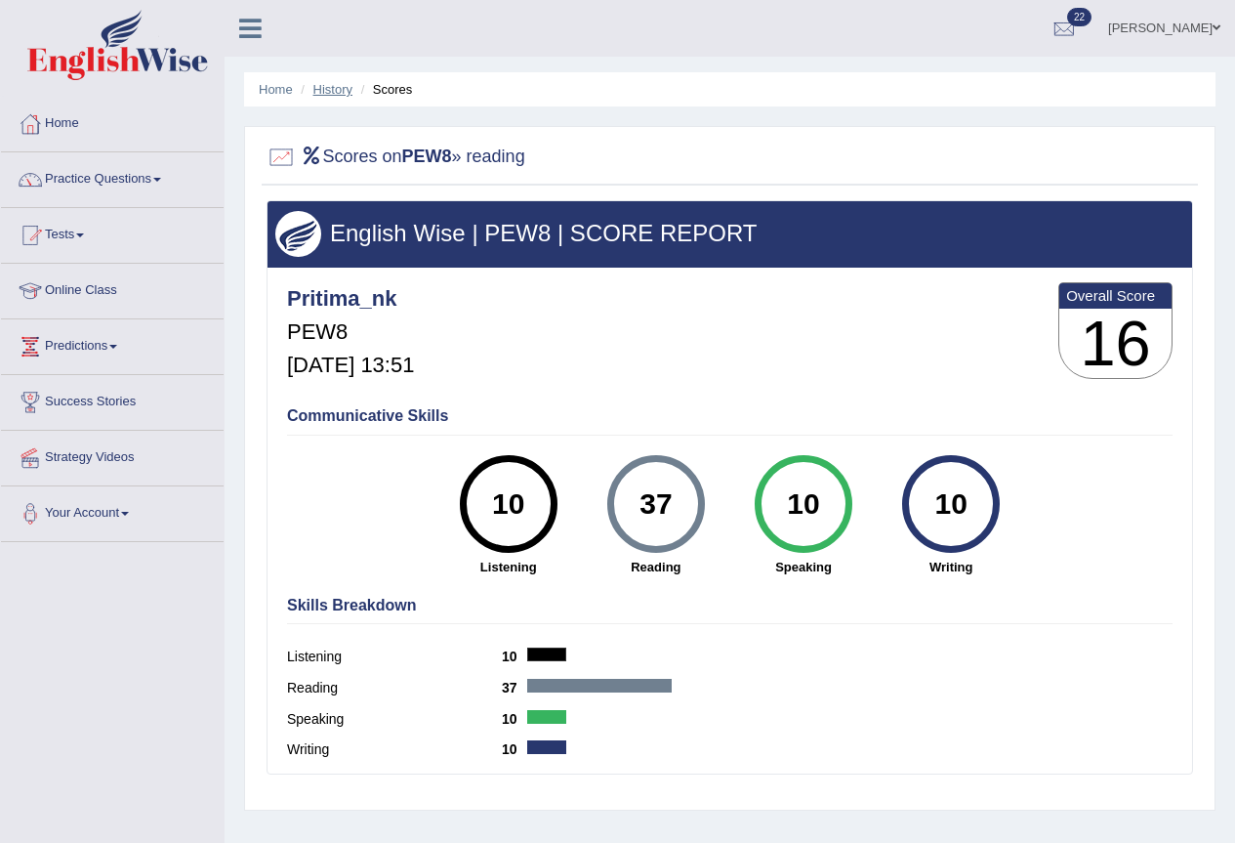
click at [338, 94] on link "History" at bounding box center [333, 89] width 39 height 15
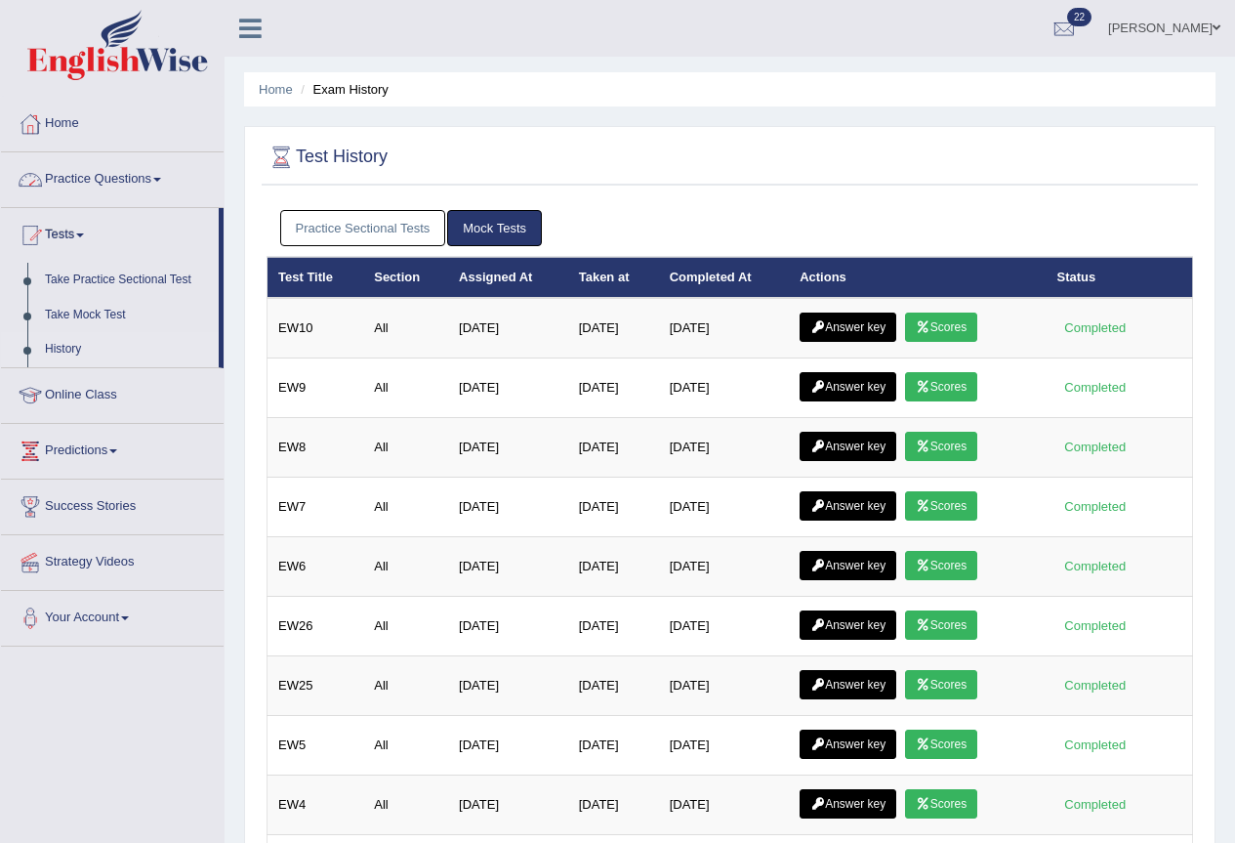
click at [116, 181] on link "Practice Questions" at bounding box center [112, 176] width 223 height 49
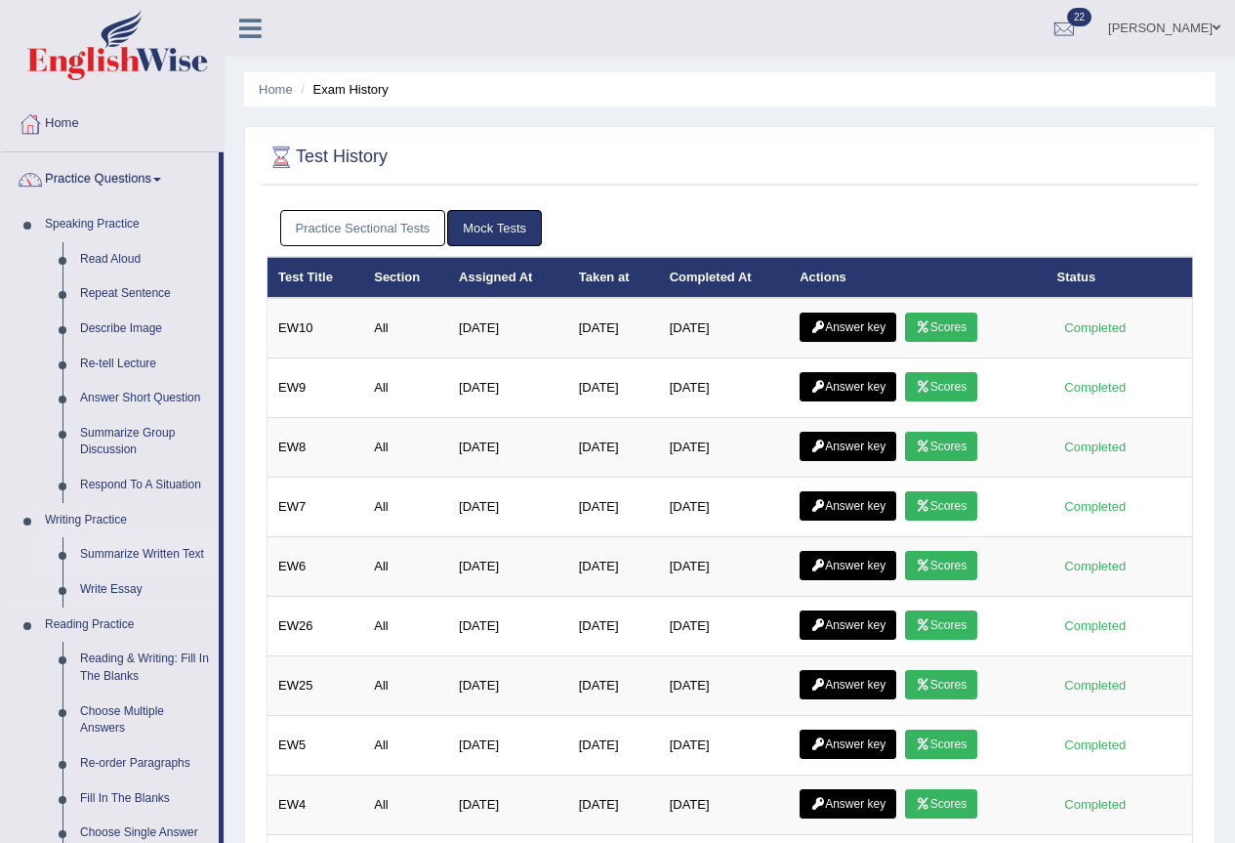
click at [153, 552] on link "Summarize Written Text" at bounding box center [144, 554] width 147 height 35
